Goal: Task Accomplishment & Management: Complete application form

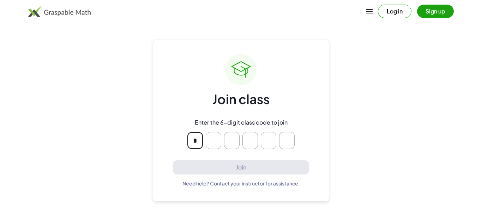
type input "*"
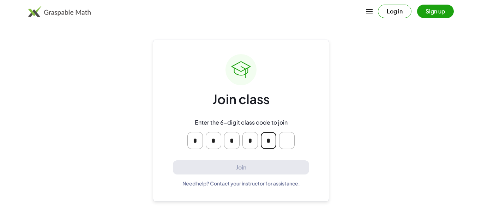
type input "*"
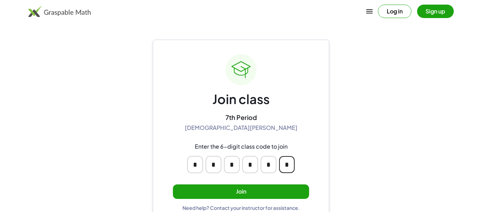
type input "*"
